Goal: Check status: Verify the current state of an ongoing process or item

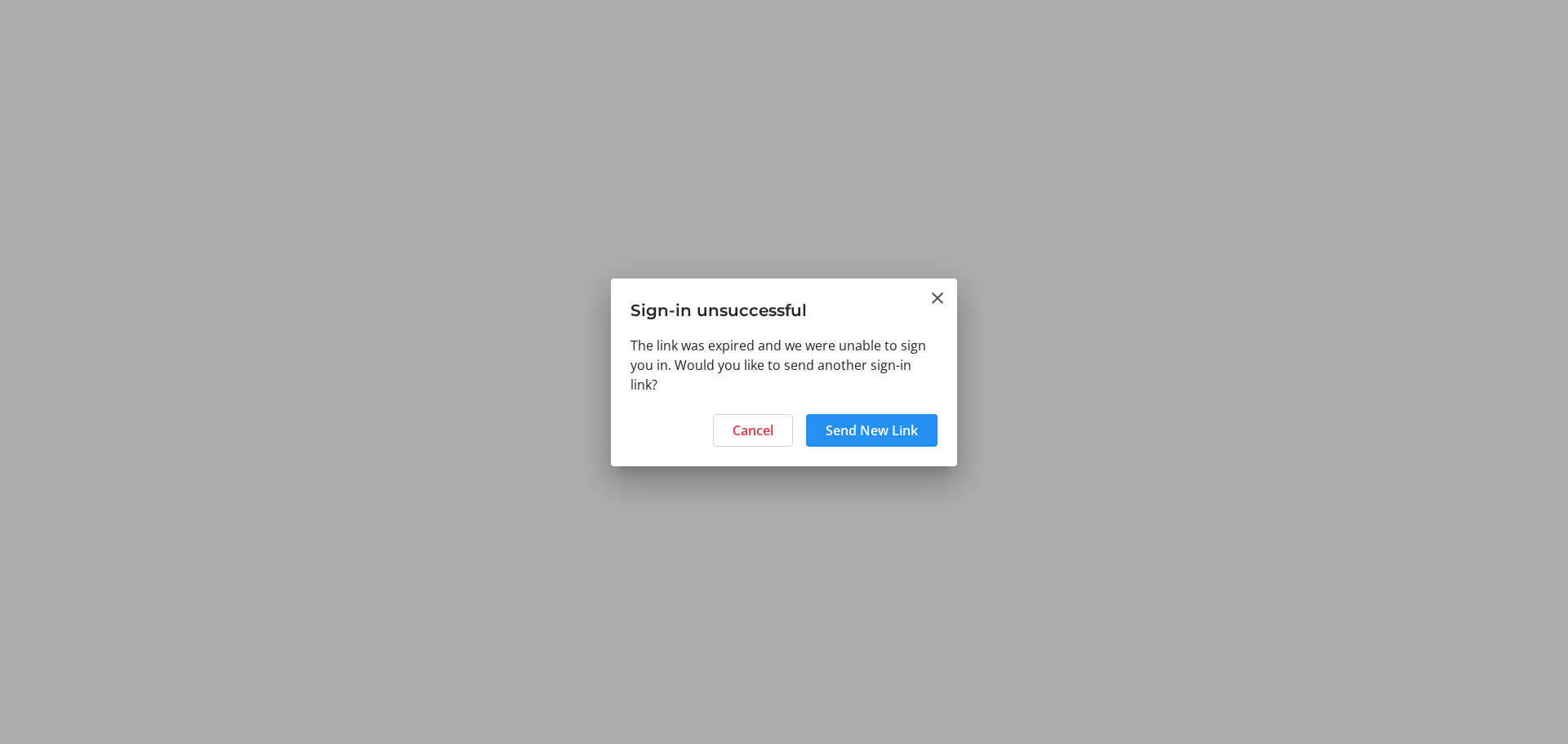
click at [842, 436] on button "Send New Link" at bounding box center [872, 431] width 131 height 33
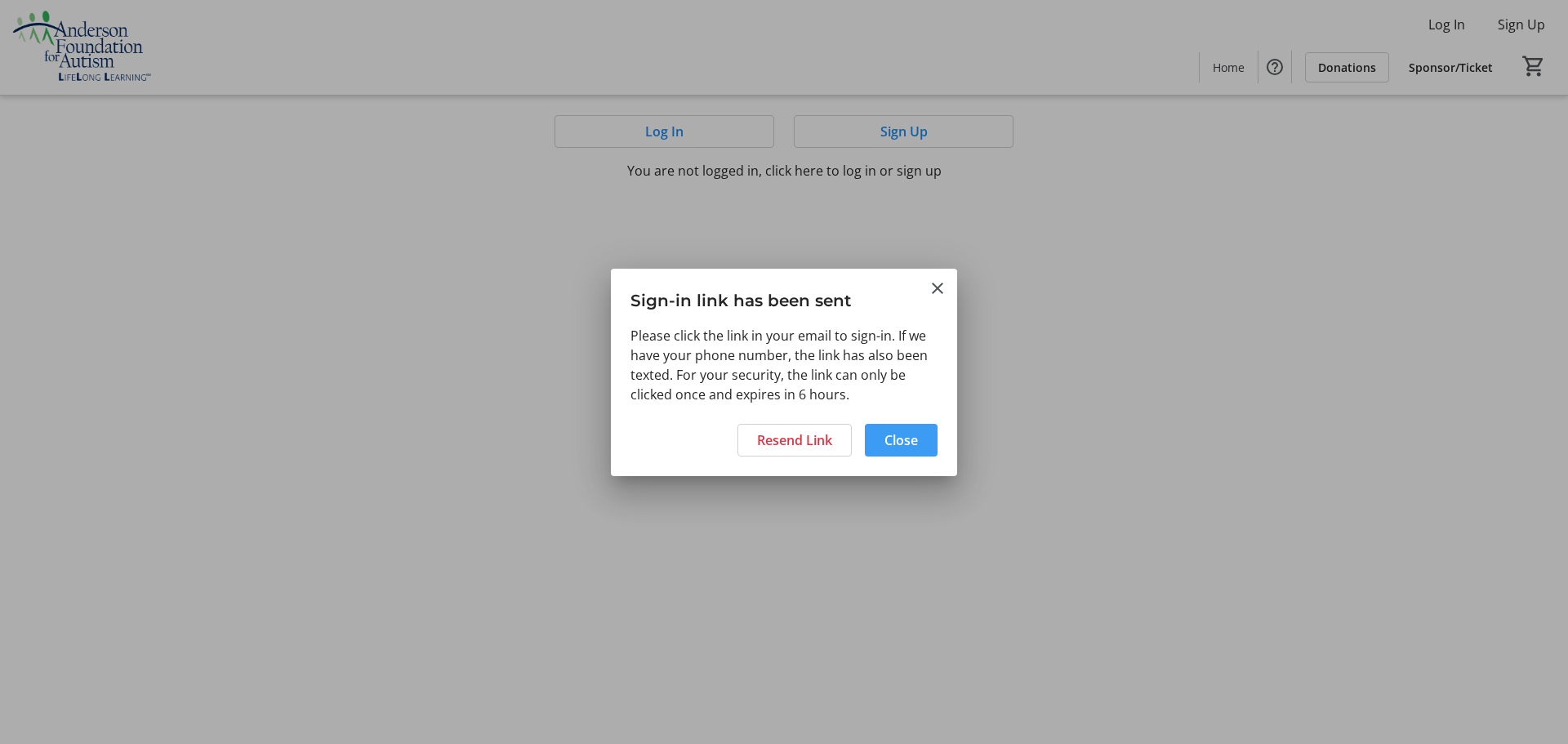
click at [900, 433] on span "Close" at bounding box center [900, 441] width 34 height 20
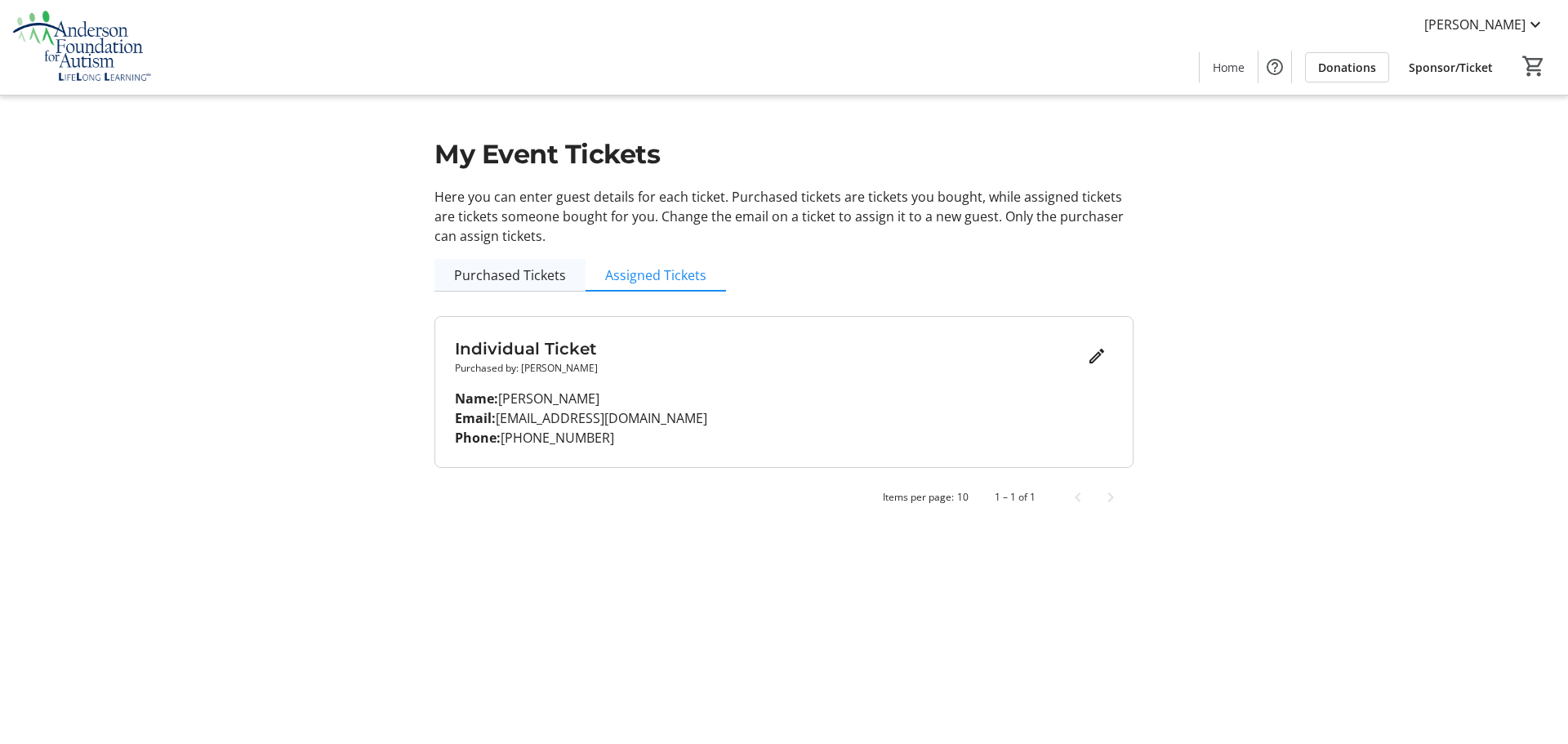
click at [527, 269] on span "Purchased Tickets" at bounding box center [510, 275] width 112 height 13
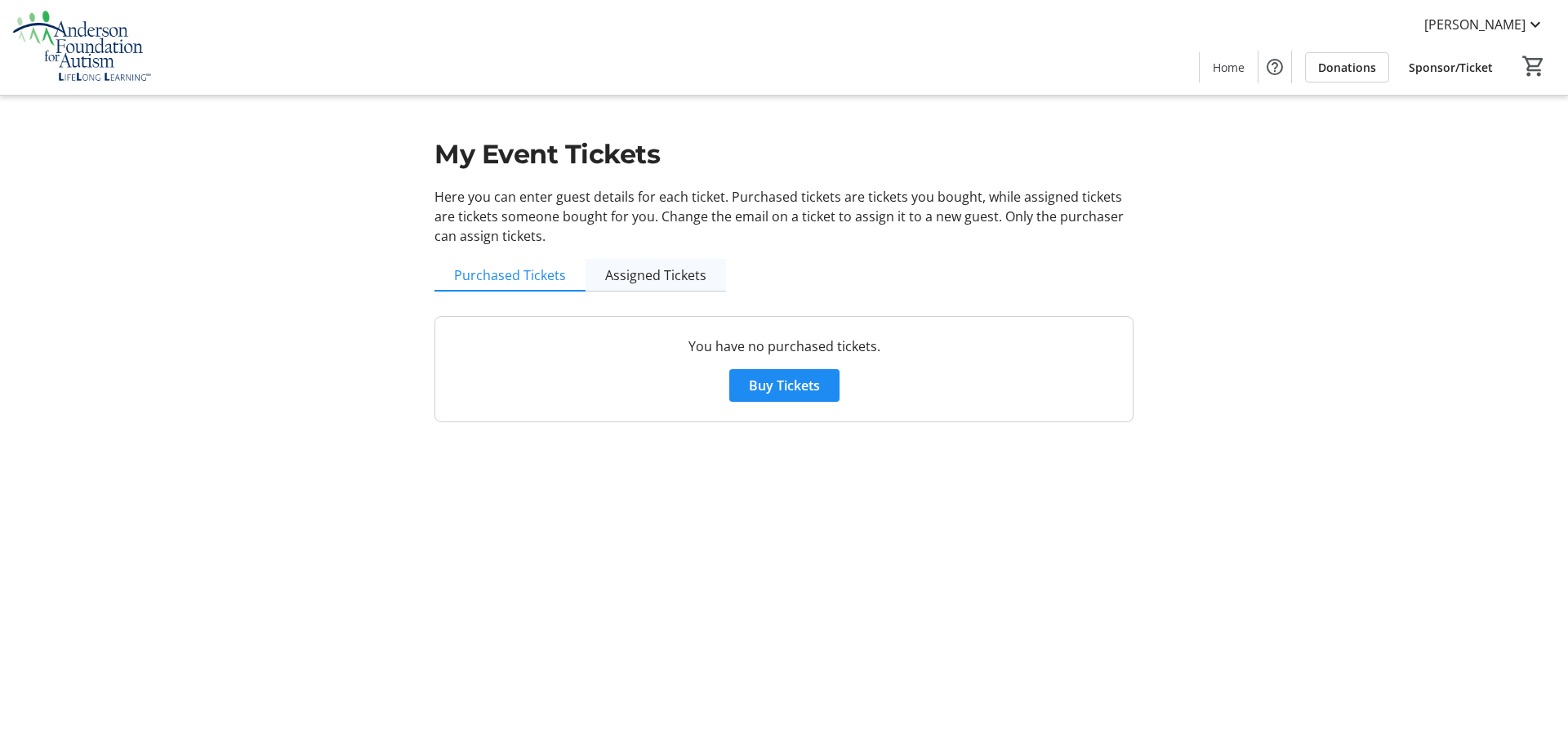
click at [650, 277] on span "Assigned Tickets" at bounding box center [655, 275] width 102 height 13
